Goal: Task Accomplishment & Management: Use online tool/utility

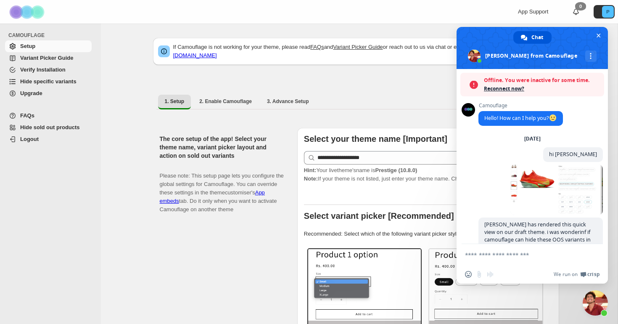
scroll to position [863, 0]
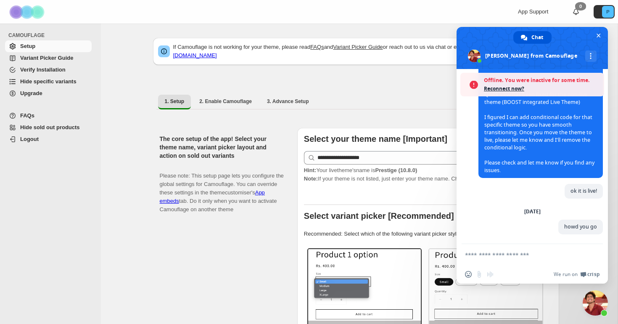
click at [505, 89] on span "Reconnect now?" at bounding box center [542, 88] width 116 height 8
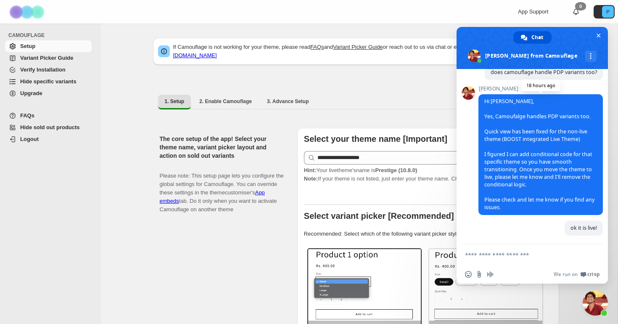
scroll to position [835, 0]
